Goal: Browse casually: Explore the website without a specific task or goal

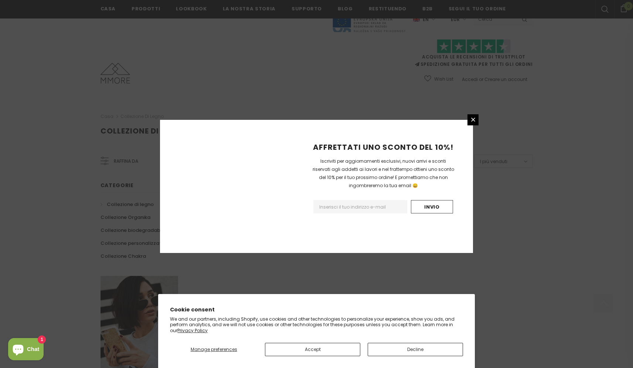
scroll to position [390, 0]
